Goal: Task Accomplishment & Management: Manage account settings

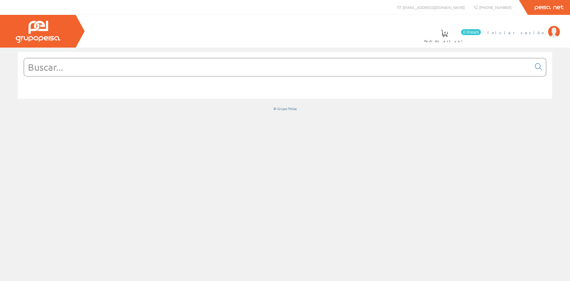
click at [535, 31] on span "Iniciar sesión" at bounding box center [517, 32] width 58 height 6
click at [86, 63] on input "text" at bounding box center [278, 67] width 508 height 18
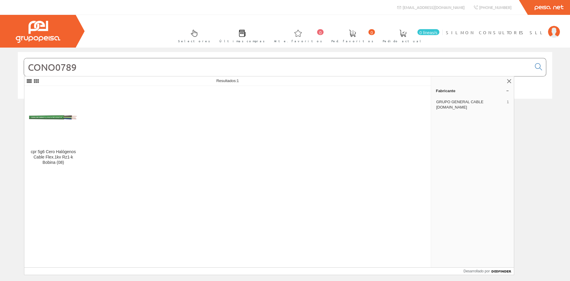
type input "CONO0789"
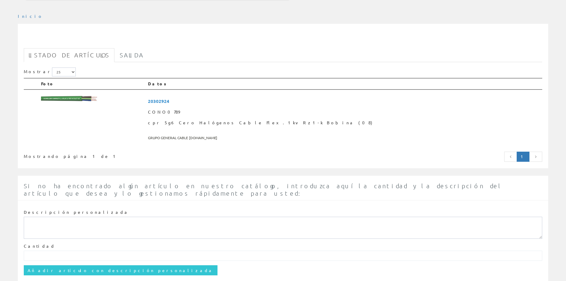
scroll to position [88, 0]
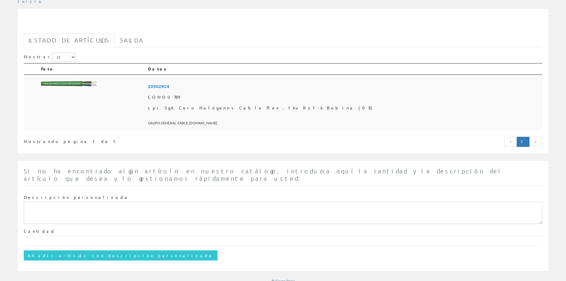
click at [253, 108] on font "cpr 5g6 Cero Halógenos Cable Flex.1kv Rz1-k Bobina (08)" at bounding box center [260, 107] width 224 height 5
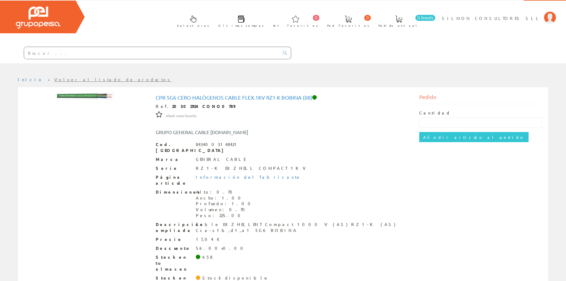
scroll to position [22, 0]
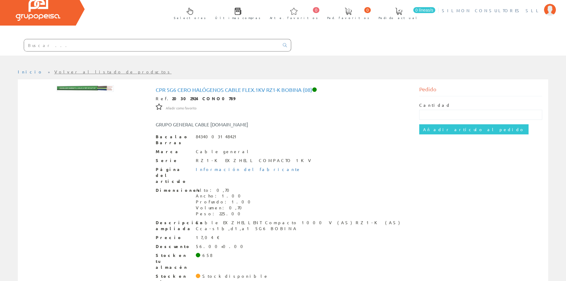
click at [520, 12] on font "SILMON CONSULTORES SLL" at bounding box center [491, 10] width 99 height 5
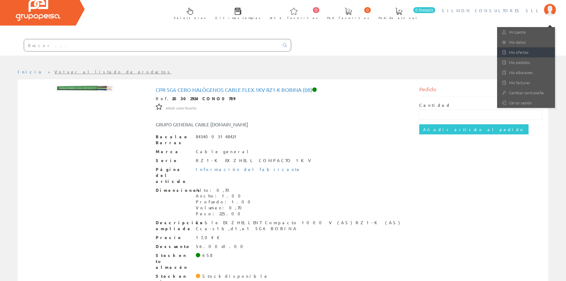
click at [519, 51] on font "Mis ofertas" at bounding box center [519, 52] width 20 height 6
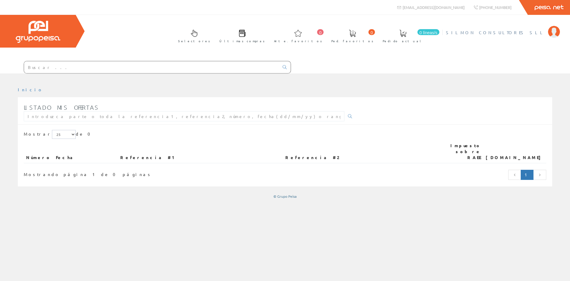
click at [521, 35] on li "SILMON CONSULTORES SLL Mi cuenta Mis datos Mis ofertas Mis pedidos Mis albarane…" at bounding box center [503, 36] width 117 height 23
click at [521, 33] on font "SILMON CONSULTORES SLL" at bounding box center [495, 32] width 99 height 5
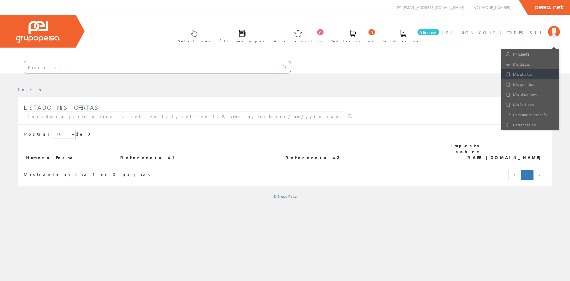
click at [523, 73] on font "Mis ofertas" at bounding box center [523, 74] width 20 height 6
